Goal: Task Accomplishment & Management: Manage account settings

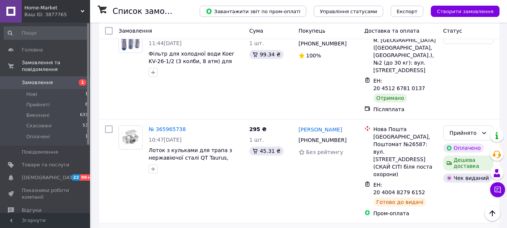
scroll to position [788, 0]
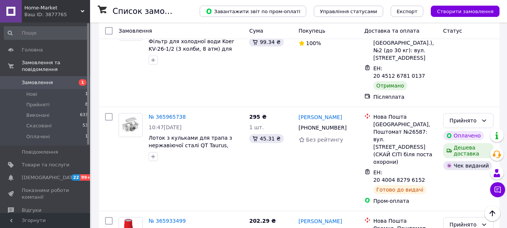
click at [87, 174] on span "99+" at bounding box center [86, 177] width 12 height 6
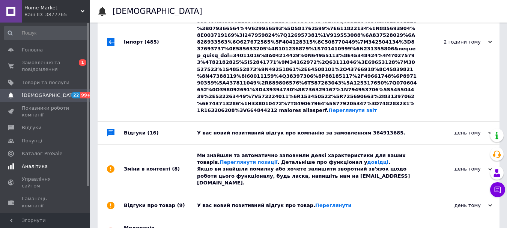
scroll to position [113, 0]
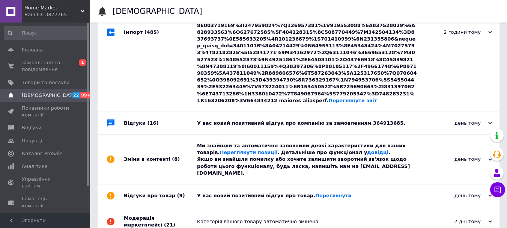
click at [284, 120] on div "У вас новий позитивний відгук про компанію за замовленням 364913685." at bounding box center [307, 123] width 220 height 7
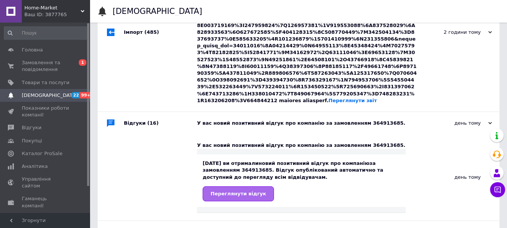
click at [237, 191] on span "Переглянути відгук" at bounding box center [238, 194] width 56 height 6
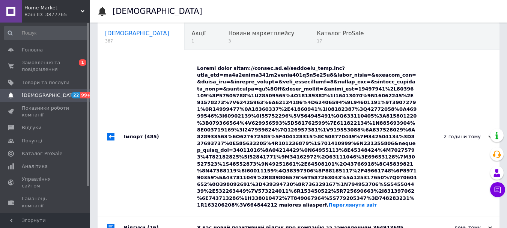
scroll to position [0, 0]
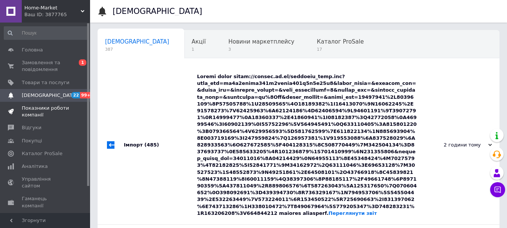
click at [44, 107] on span "Показники роботи компанії" at bounding box center [46, 112] width 48 height 14
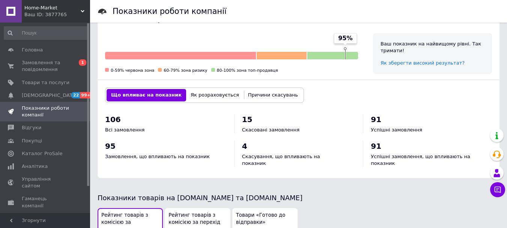
scroll to position [375, 0]
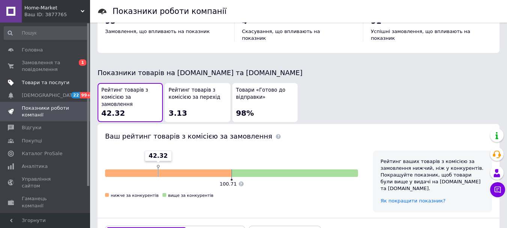
click at [50, 83] on span "Товари та послуги" at bounding box center [46, 82] width 48 height 7
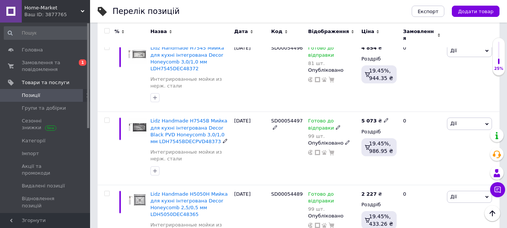
scroll to position [488, 0]
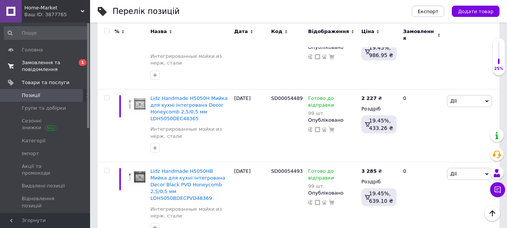
click at [45, 63] on span "Замовлення та повідомлення" at bounding box center [46, 66] width 48 height 14
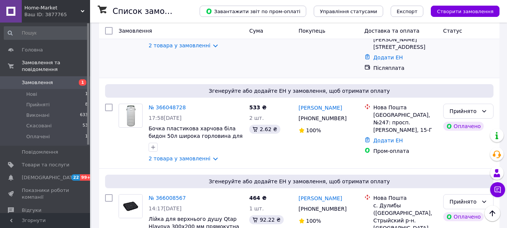
scroll to position [450, 0]
